Goal: Transaction & Acquisition: Purchase product/service

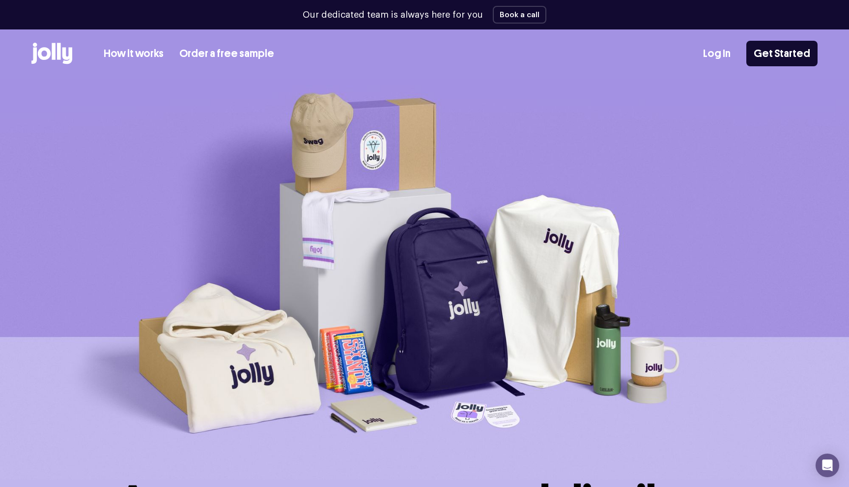
click at [148, 58] on link "How it works" at bounding box center [134, 54] width 60 height 16
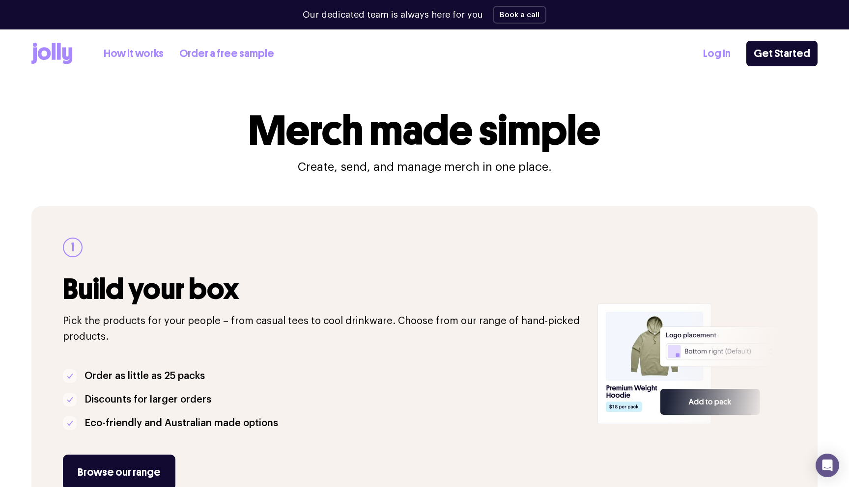
click at [713, 55] on link "Log In" at bounding box center [717, 54] width 28 height 16
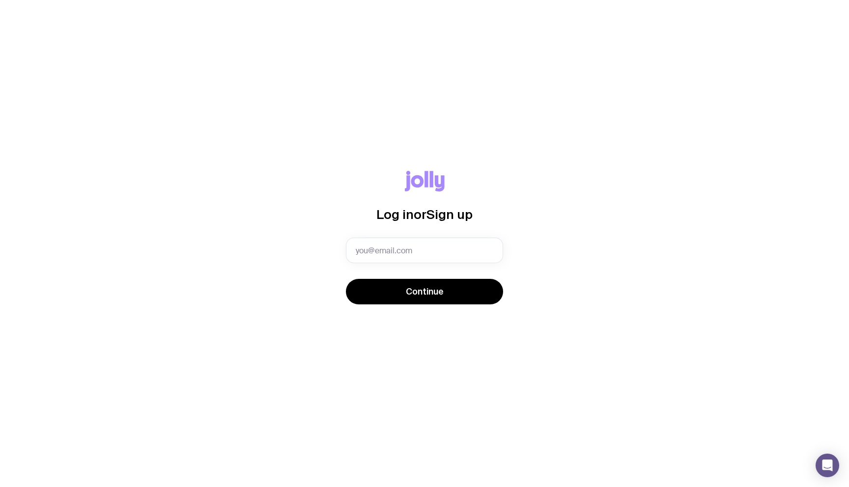
type input "[PERSON_NAME][EMAIL_ADDRESS][DOMAIN_NAME]"
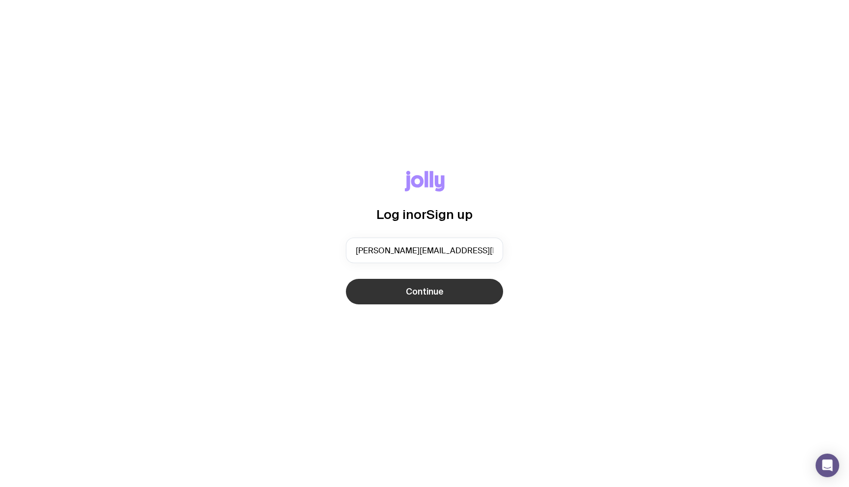
click at [416, 292] on span "Continue" at bounding box center [425, 292] width 38 height 12
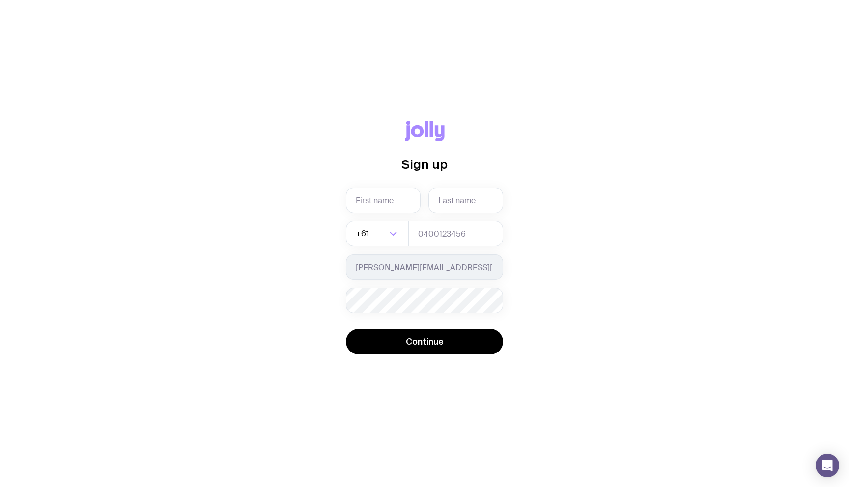
click at [200, 128] on div "Sign up +61 Loading... [PERSON_NAME][EMAIL_ADDRESS][DOMAIN_NAME] Password must …" at bounding box center [425, 244] width 802 height 246
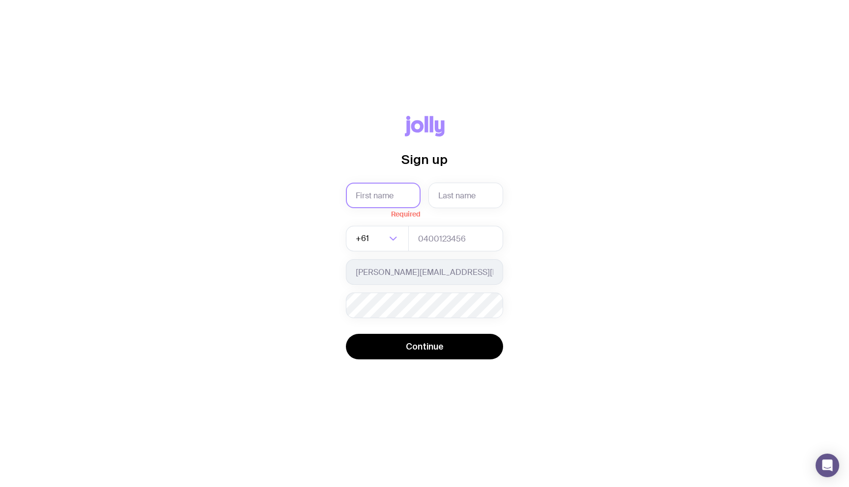
click at [395, 194] on input "text" at bounding box center [383, 196] width 75 height 26
type input "[PERSON_NAME]"
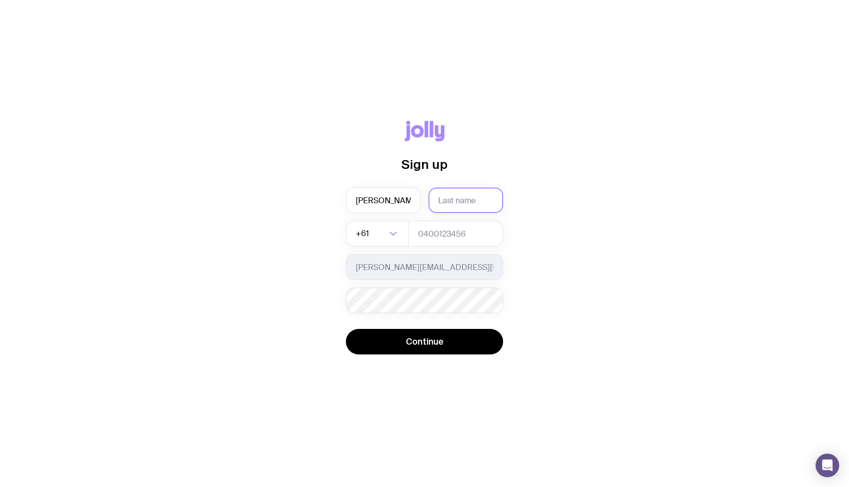
click at [481, 194] on input "text" at bounding box center [465, 201] width 75 height 26
type input "[PERSON_NAME]"
click at [425, 236] on input "tel" at bounding box center [455, 234] width 95 height 26
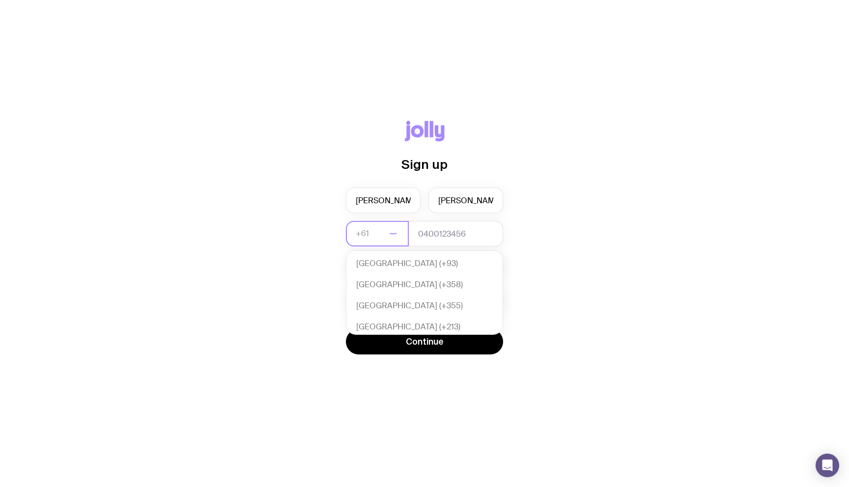
click at [386, 228] on div "+61" at bounding box center [366, 234] width 41 height 26
click at [407, 287] on li "[GEOGRAPHIC_DATA] (+64)" at bounding box center [424, 285] width 156 height 21
type input "new"
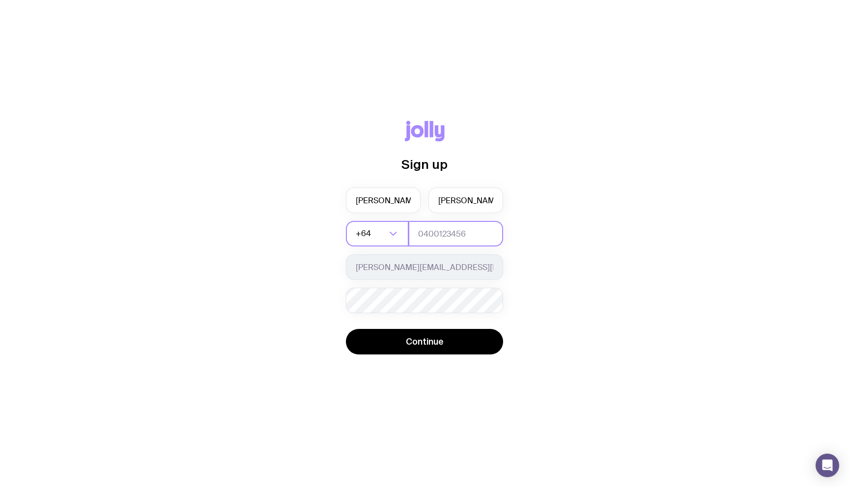
click at [455, 229] on input "tel" at bounding box center [455, 234] width 95 height 26
type input "211688570"
click at [415, 313] on div "Password must contain: at least 8 characters an uppercase letter a lowercase le…" at bounding box center [424, 301] width 157 height 26
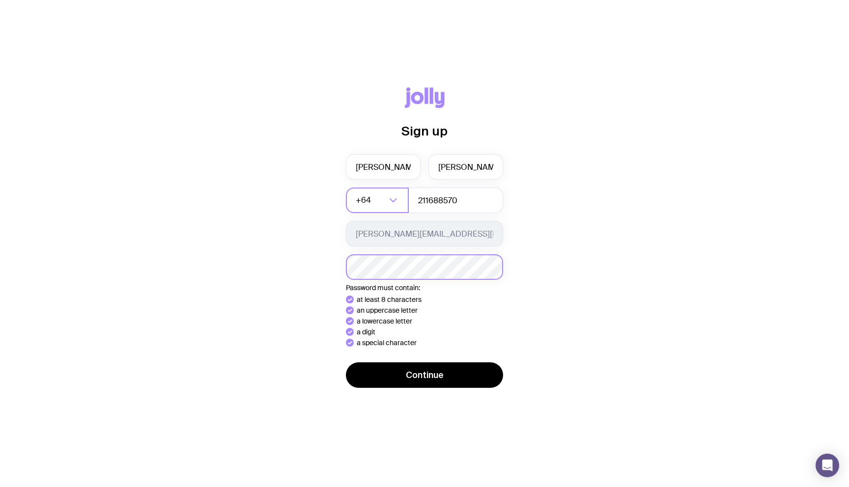
click at [346, 363] on button "Continue" at bounding box center [424, 376] width 157 height 26
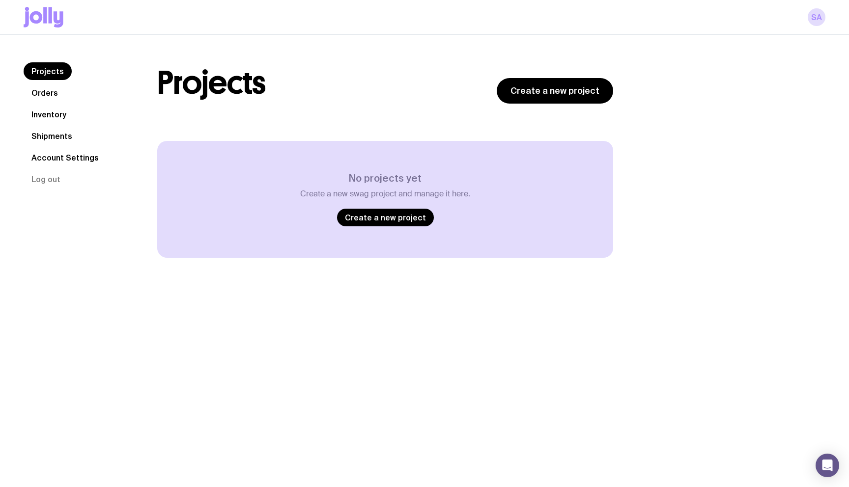
click at [57, 67] on link "Projects" at bounding box center [48, 71] width 48 height 18
click at [388, 214] on link "Create a new project" at bounding box center [385, 218] width 97 height 18
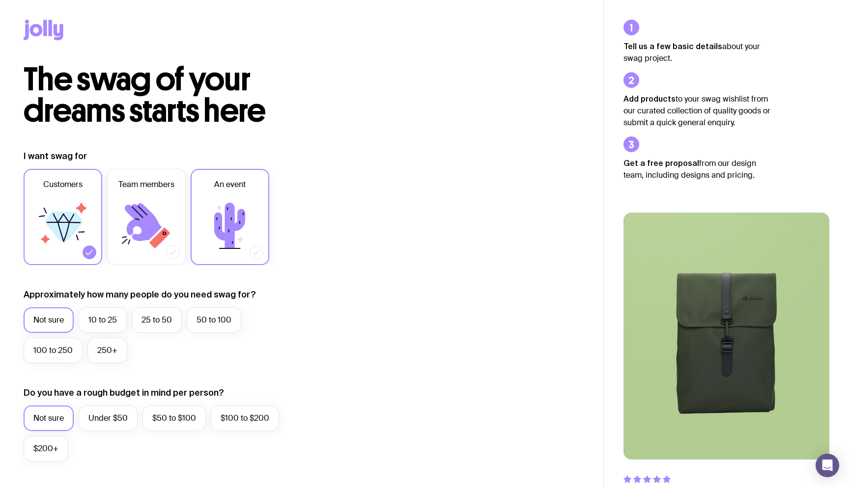
click at [240, 215] on icon at bounding box center [229, 226] width 31 height 46
click at [0, 0] on input "An event" at bounding box center [0, 0] width 0 height 0
click at [215, 318] on label "50 to 100" at bounding box center [214, 321] width 55 height 26
click at [0, 0] on input "50 to 100" at bounding box center [0, 0] width 0 height 0
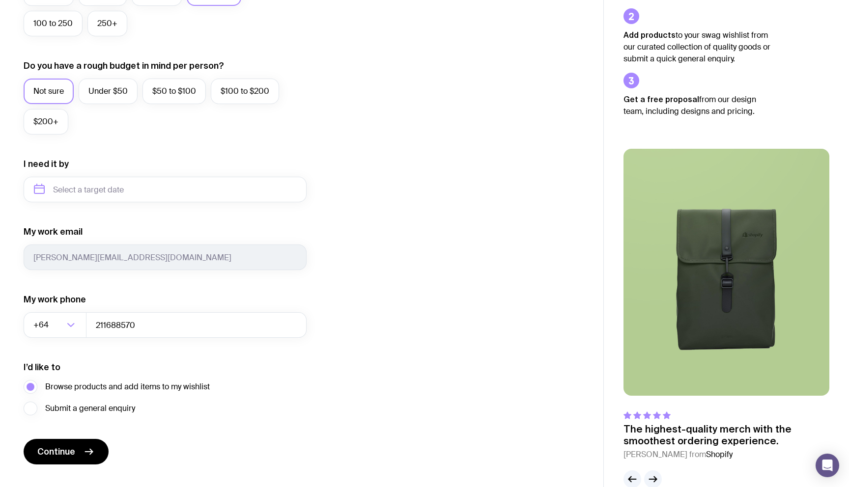
scroll to position [348, 0]
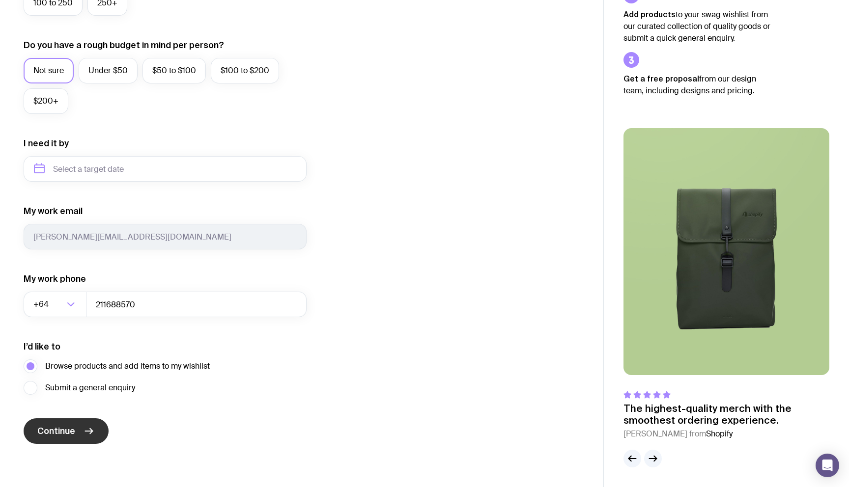
click at [67, 429] on span "Continue" at bounding box center [56, 432] width 38 height 12
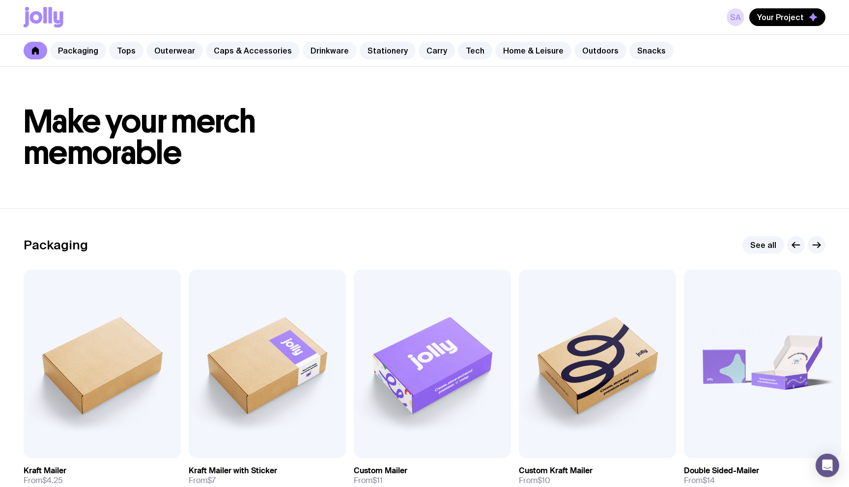
click at [312, 49] on link "Drinkware" at bounding box center [330, 51] width 54 height 18
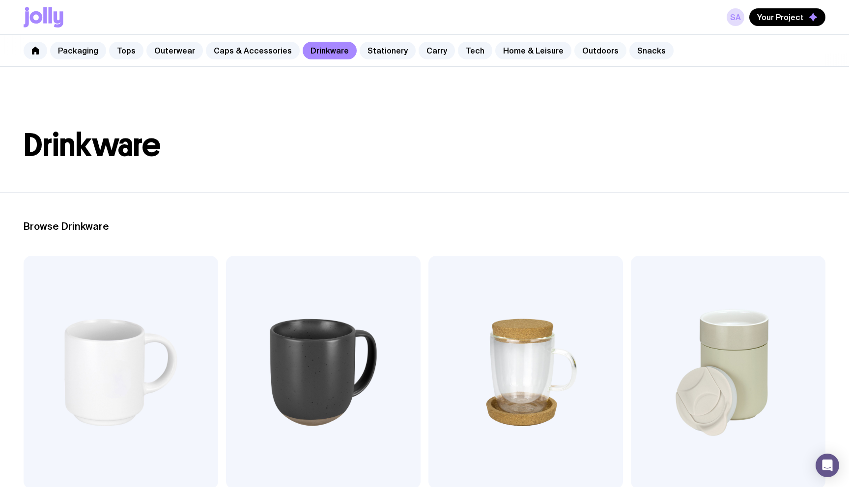
click at [580, 48] on link "Outdoors" at bounding box center [600, 51] width 52 height 18
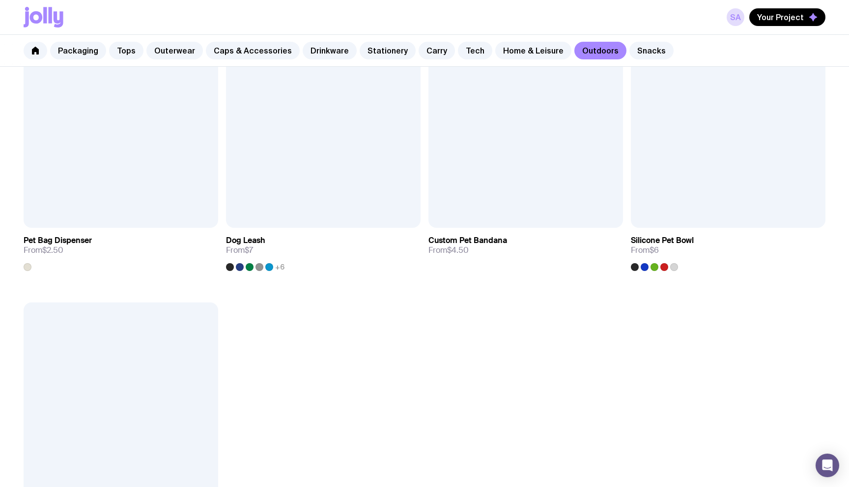
scroll to position [1312, 0]
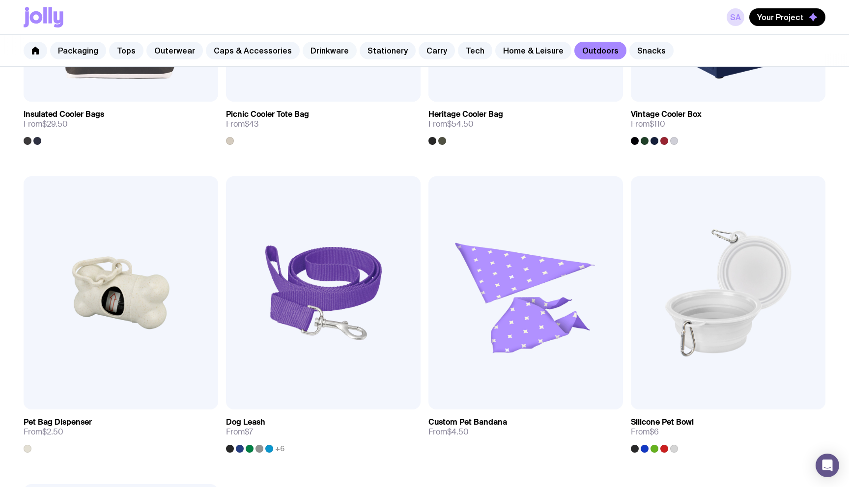
click at [312, 48] on link "Drinkware" at bounding box center [330, 51] width 54 height 18
